Goal: Book appointment/travel/reservation

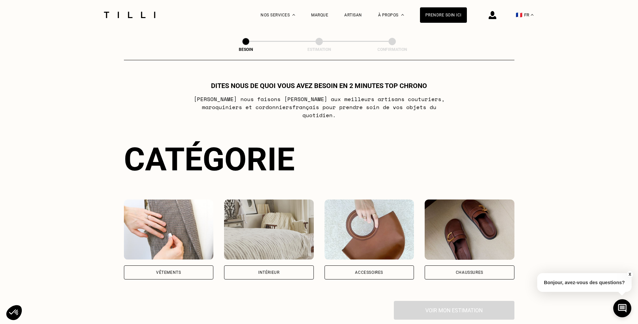
scroll to position [0, 0]
click at [165, 210] on img at bounding box center [169, 229] width 90 height 60
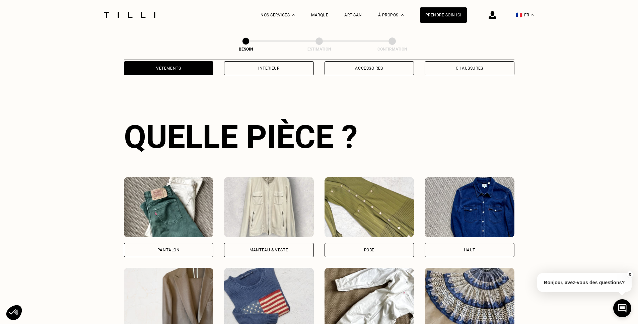
scroll to position [218, 0]
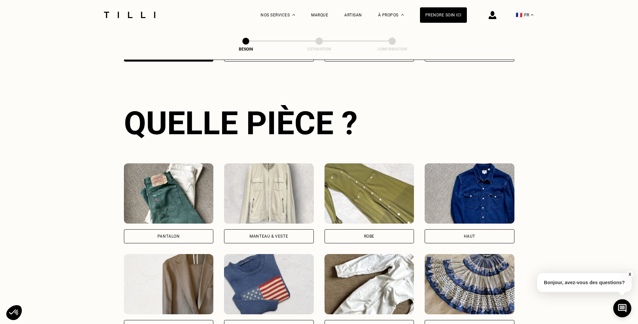
click at [166, 209] on img at bounding box center [169, 193] width 90 height 60
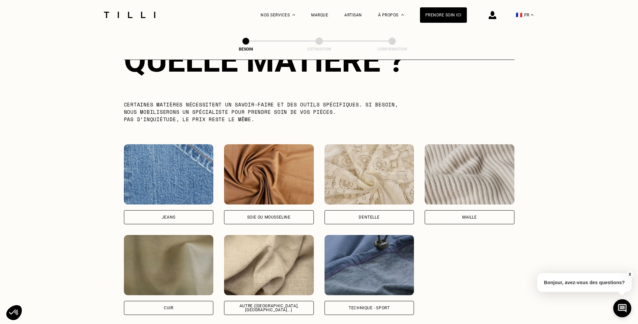
scroll to position [646, 0]
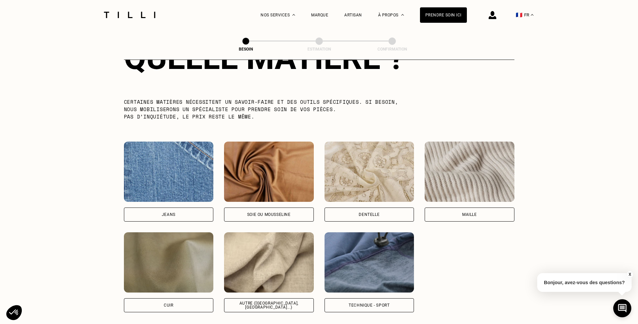
click at [272, 260] on img at bounding box center [269, 262] width 90 height 60
select select "FR"
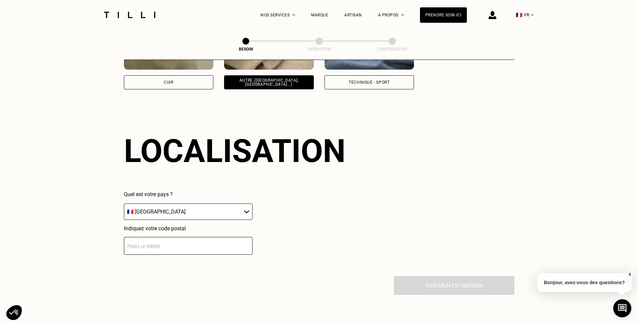
scroll to position [897, 0]
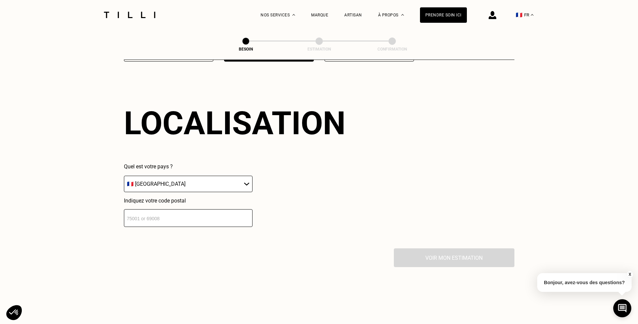
click at [187, 212] on input "number" at bounding box center [188, 218] width 129 height 18
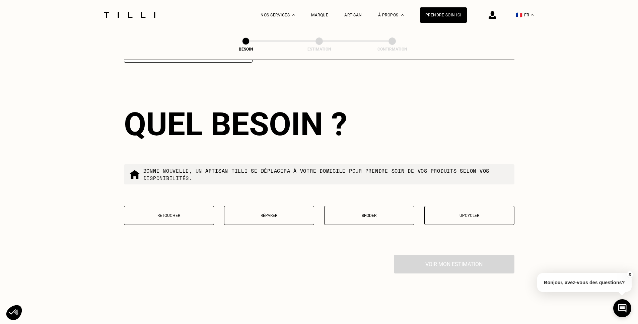
scroll to position [1062, 0]
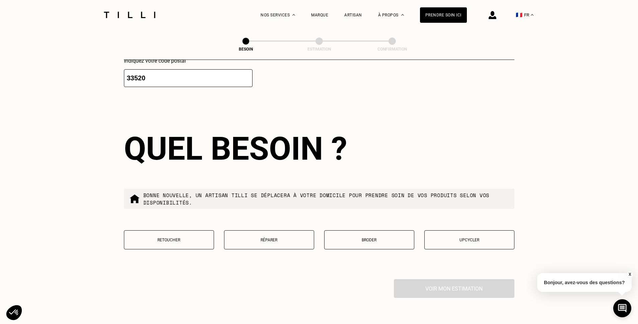
type input "33520"
click at [176, 238] on p "Retoucher" at bounding box center [169, 240] width 83 height 5
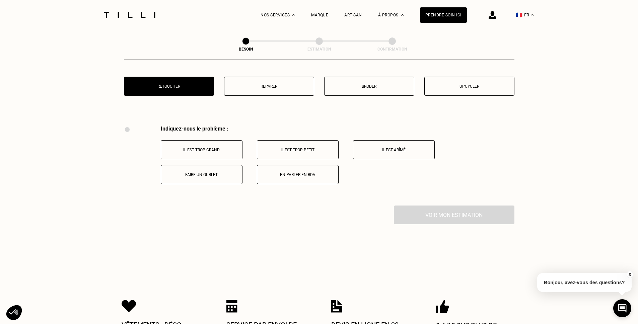
scroll to position [1185, 0]
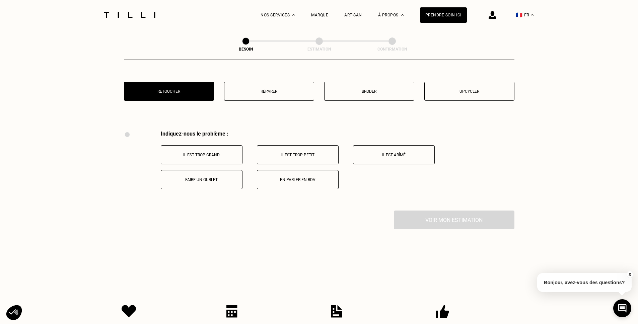
click at [202, 170] on button "Faire un ourlet" at bounding box center [202, 179] width 82 height 19
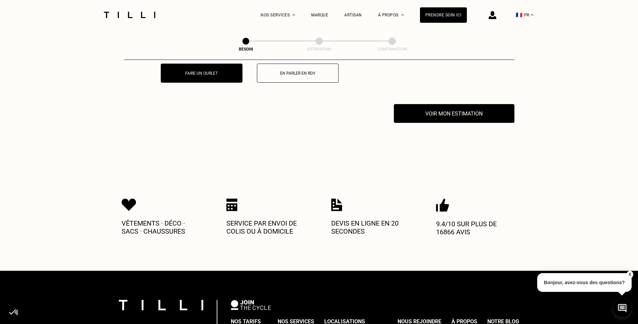
scroll to position [1313, 0]
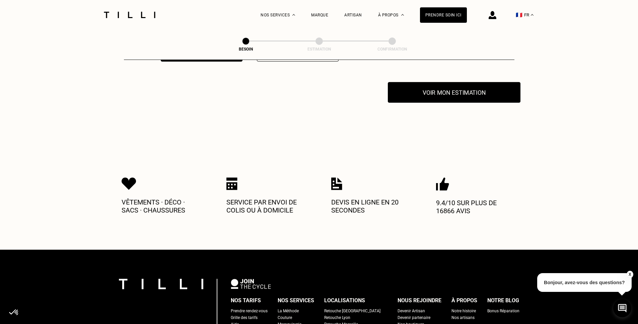
click at [453, 87] on button "Voir mon estimation" at bounding box center [454, 92] width 133 height 21
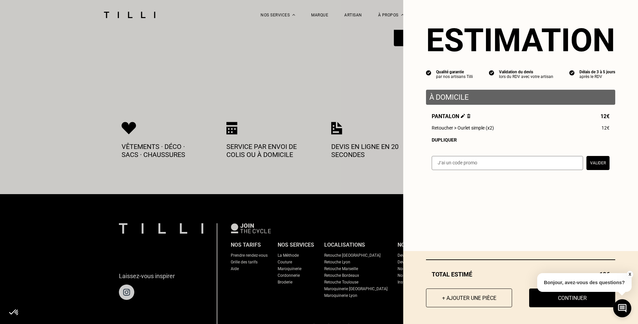
scroll to position [1370, 0]
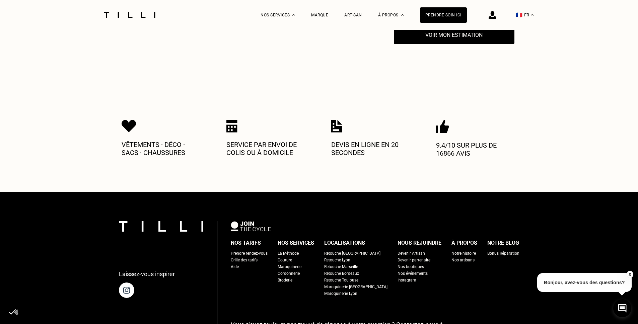
click at [630, 275] on button "X" at bounding box center [629, 274] width 7 height 7
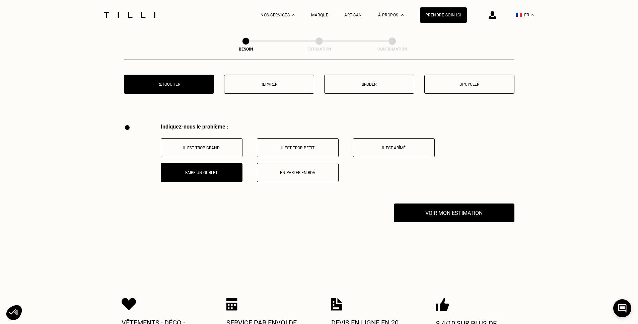
scroll to position [1181, 0]
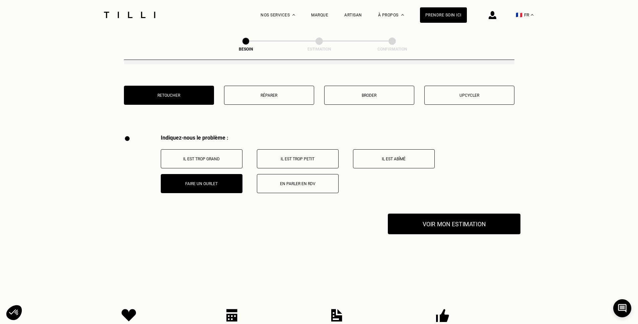
click at [443, 225] on button "Voir mon estimation" at bounding box center [454, 224] width 133 height 21
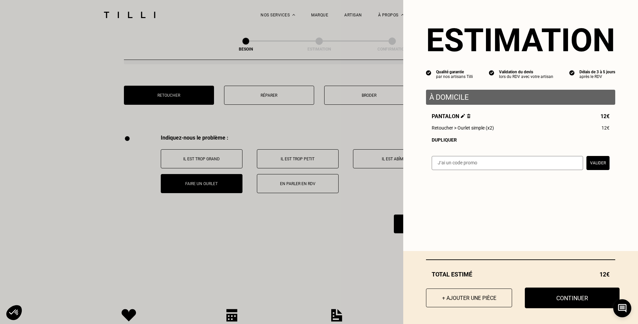
click at [582, 299] on button "Continuer" at bounding box center [571, 297] width 95 height 21
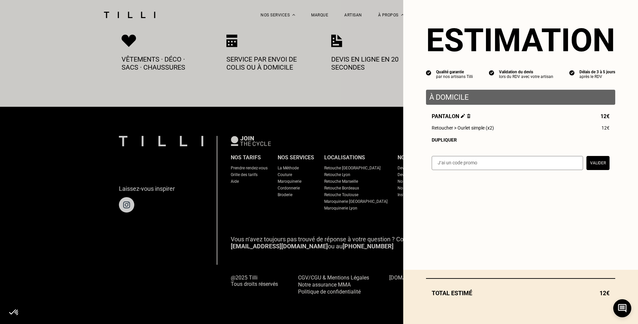
scroll to position [353, 0]
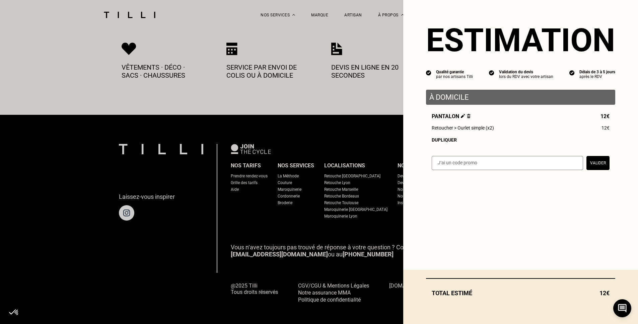
select select "FR"
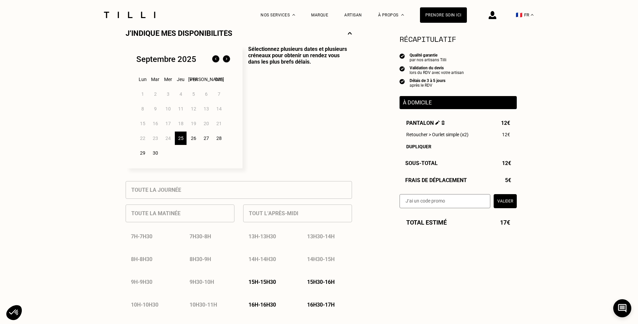
scroll to position [161, 0]
click at [265, 281] on p "15h - 15h30" at bounding box center [261, 281] width 27 height 6
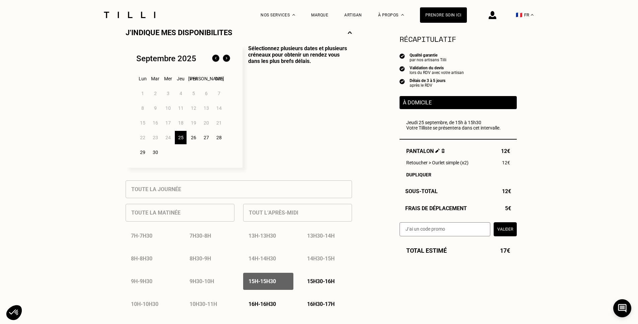
click at [307, 280] on p "15h30 - 16h" at bounding box center [320, 281] width 27 height 6
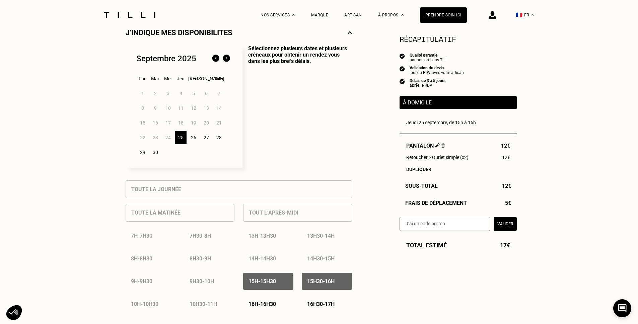
click at [259, 305] on p "16h - 16h30" at bounding box center [261, 304] width 27 height 6
click at [316, 304] on p "16h30 - 17h" at bounding box center [320, 304] width 27 height 6
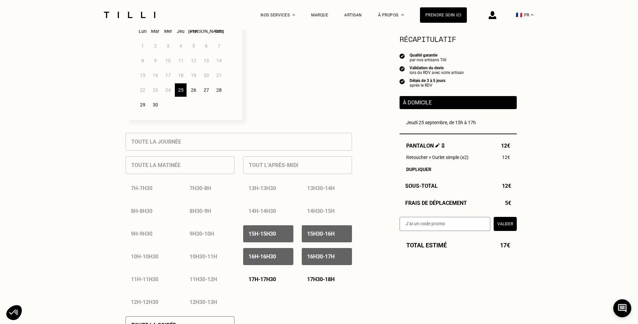
scroll to position [206, 0]
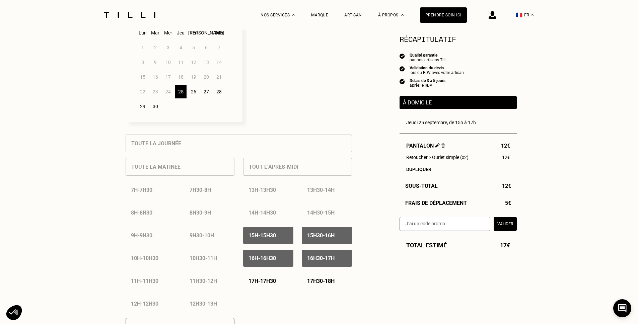
click at [193, 91] on div "26" at bounding box center [193, 91] width 12 height 13
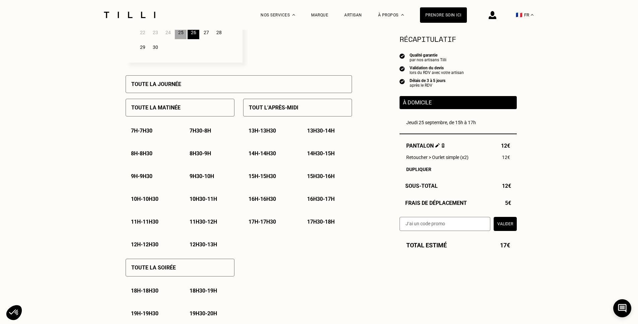
scroll to position [267, 0]
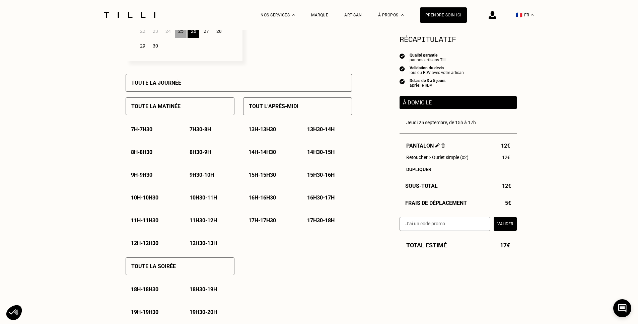
click at [298, 101] on div "Tout l’après-midi" at bounding box center [297, 106] width 109 height 18
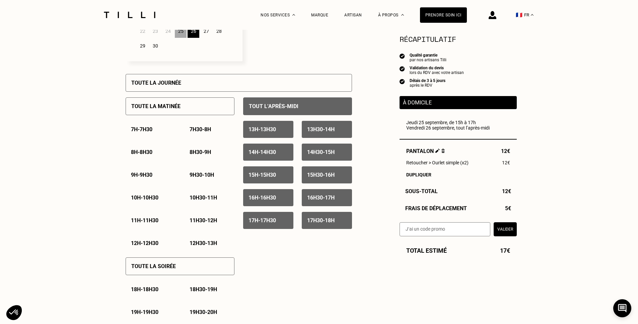
click at [332, 222] on p "17h30 - 18h" at bounding box center [320, 220] width 27 height 6
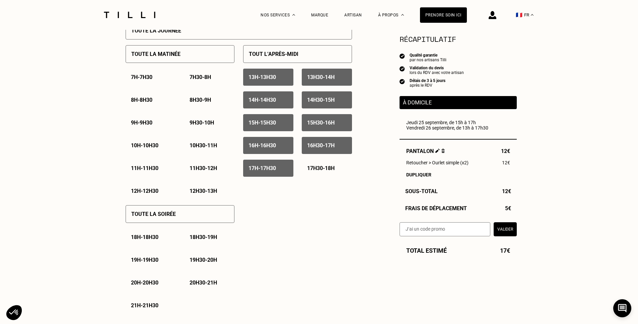
scroll to position [311, 0]
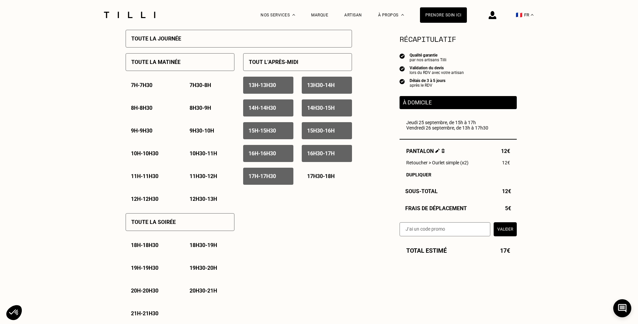
click at [180, 65] on div "Toute la matinée" at bounding box center [180, 62] width 109 height 18
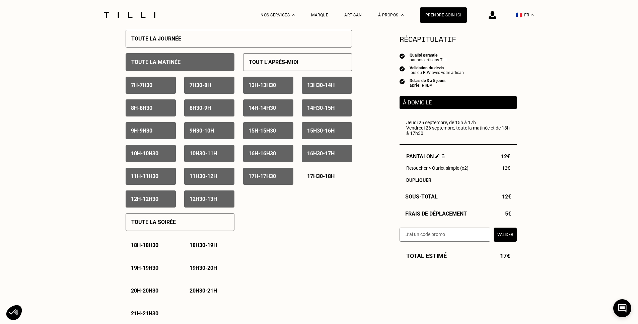
click at [197, 128] on p "9h30 - 10h" at bounding box center [201, 131] width 24 height 6
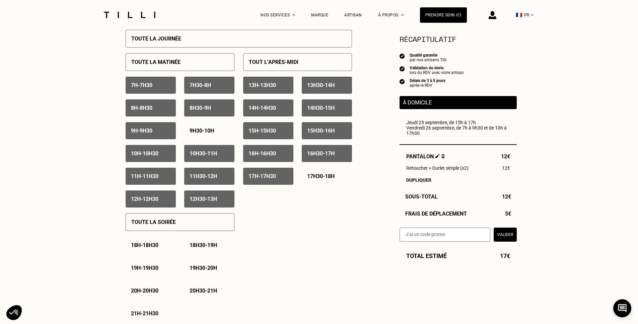
click at [201, 182] on div "11h30 - 12h" at bounding box center [209, 176] width 50 height 17
click at [211, 132] on p "9h30 - 10h" at bounding box center [201, 130] width 24 height 6
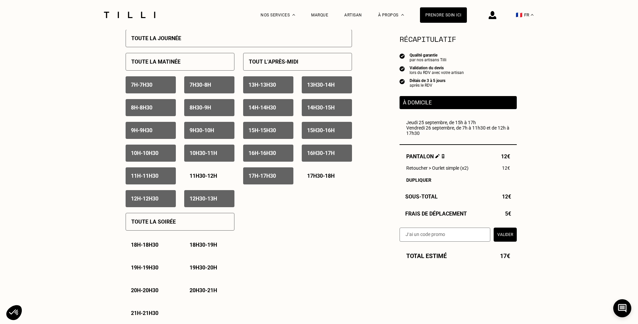
click at [212, 178] on p "11h30 - 12h" at bounding box center [202, 176] width 27 height 6
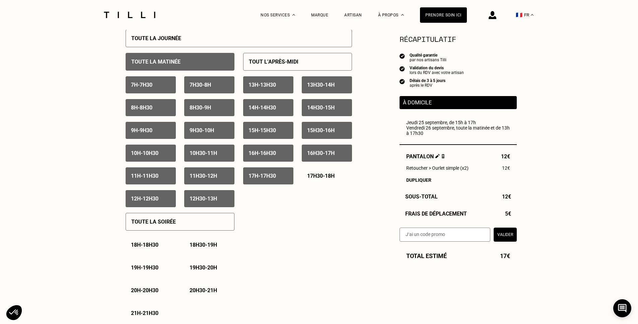
click at [142, 82] on p "7h - 7h30" at bounding box center [141, 85] width 21 height 6
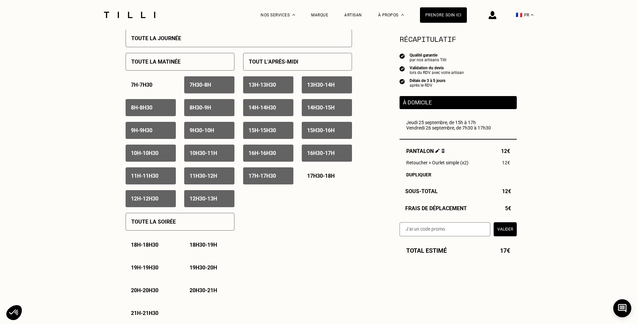
click at [195, 82] on p "7h30 - 8h" at bounding box center [199, 85] width 21 height 6
click at [171, 106] on div "8h - 8h30" at bounding box center [151, 107] width 50 height 17
click at [208, 105] on p "8h30 - 9h" at bounding box center [199, 107] width 21 height 6
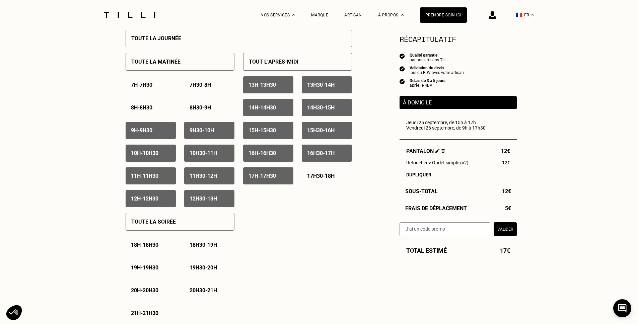
drag, startPoint x: 155, startPoint y: 126, endPoint x: 152, endPoint y: 123, distance: 4.3
click at [154, 126] on div "9h - 9h30" at bounding box center [151, 130] width 50 height 17
click at [163, 199] on div "12h - 12h30" at bounding box center [151, 198] width 50 height 17
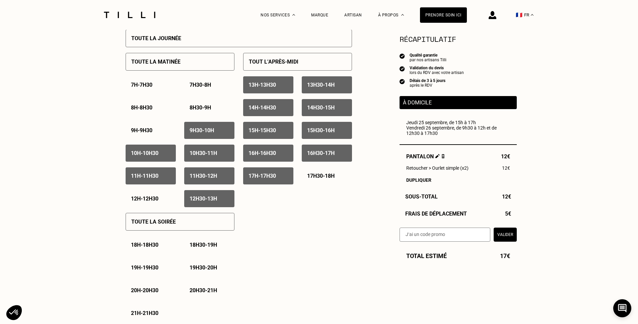
click at [210, 198] on p "12h30 - 13h" at bounding box center [202, 198] width 27 height 6
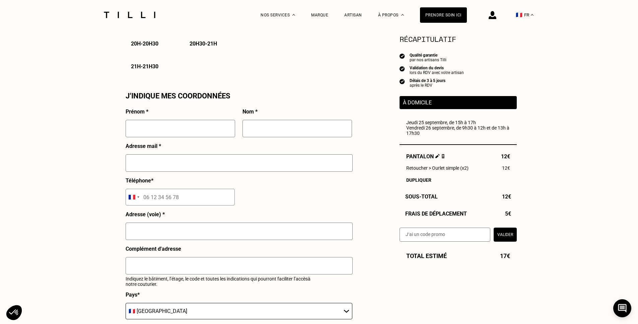
scroll to position [548, 0]
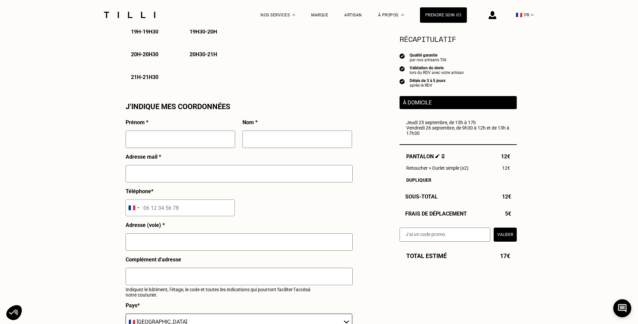
click at [186, 139] on input "text" at bounding box center [180, 139] width 109 height 17
type input "[PERSON_NAME]"
type input "Woestelandt"
type input "[PERSON_NAME][EMAIL_ADDRESS][PERSON_NAME][DOMAIN_NAME]"
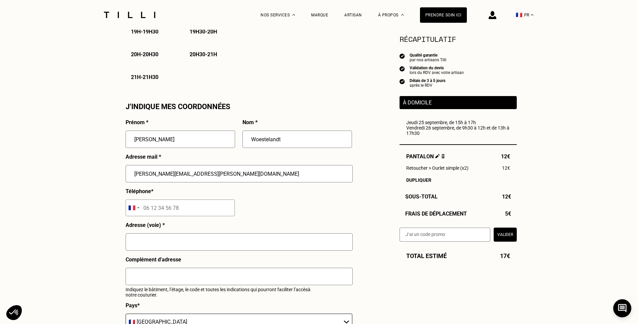
type input "06 45 67 12 50"
type input "[STREET_ADDRESS][PERSON_NAME]"
type input "Bruges"
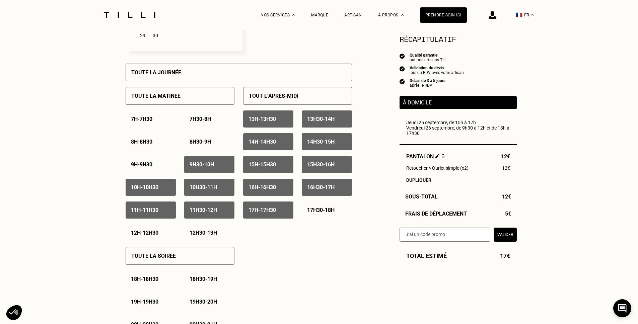
scroll to position [280, 0]
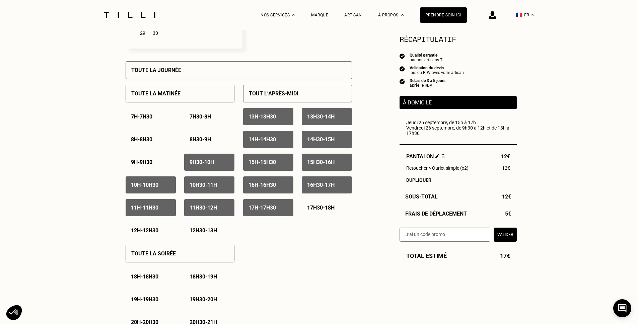
click at [507, 234] on button "Valider" at bounding box center [504, 235] width 23 height 14
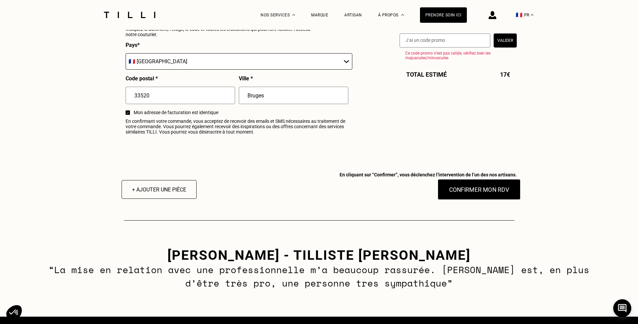
scroll to position [808, 0]
click at [480, 192] on button "Confirmer mon RDV" at bounding box center [478, 189] width 83 height 21
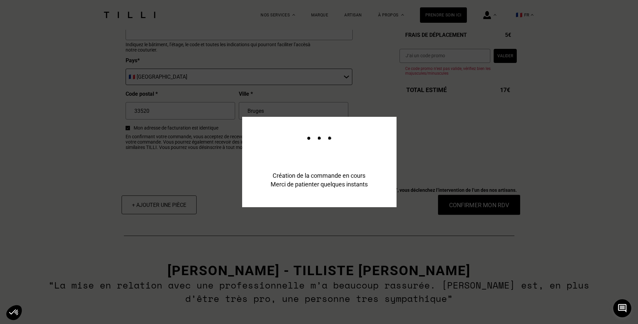
scroll to position [824, 0]
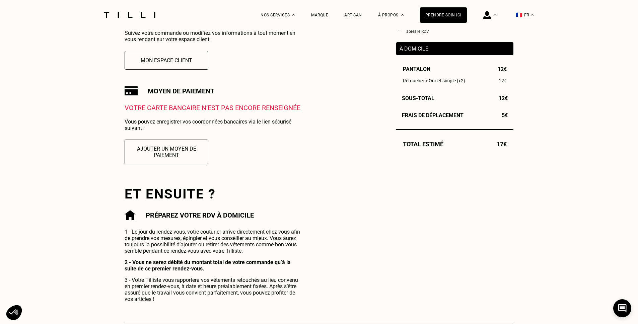
scroll to position [183, 0]
